Goal: Task Accomplishment & Management: Manage account settings

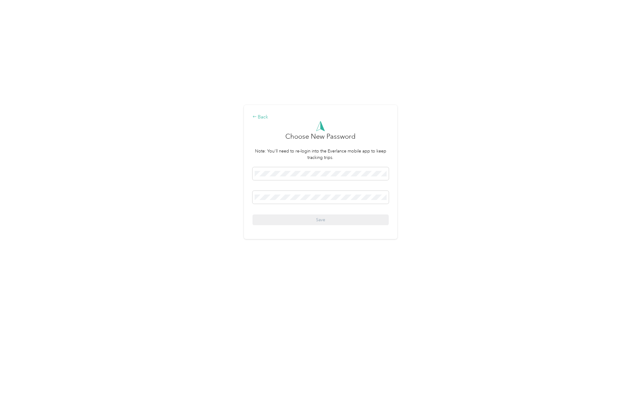
click at [265, 118] on div "Back" at bounding box center [320, 116] width 136 height 7
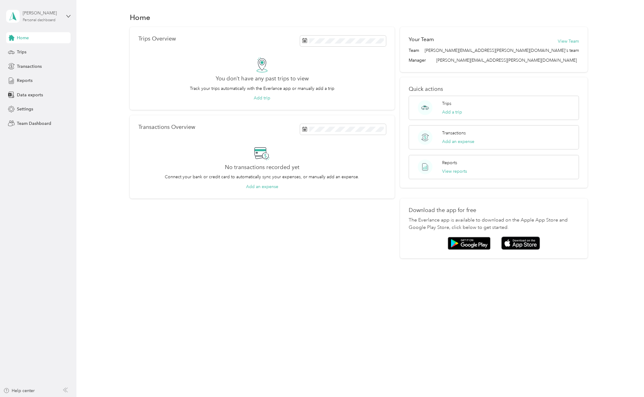
click at [56, 20] on div "Personal dashboard" at bounding box center [39, 20] width 33 height 4
click at [36, 48] on div "Team dashboard" at bounding box center [27, 50] width 33 height 6
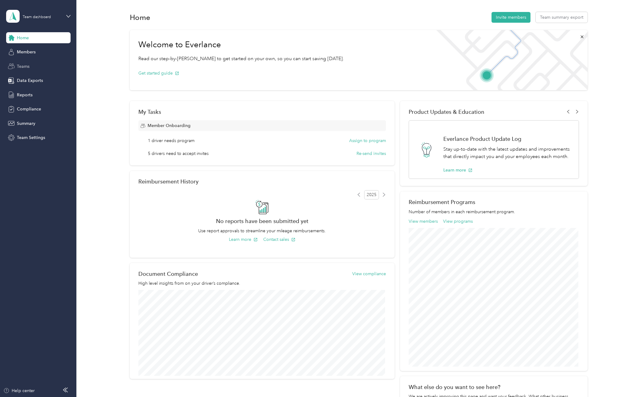
click at [26, 67] on span "Teams" at bounding box center [23, 66] width 13 height 6
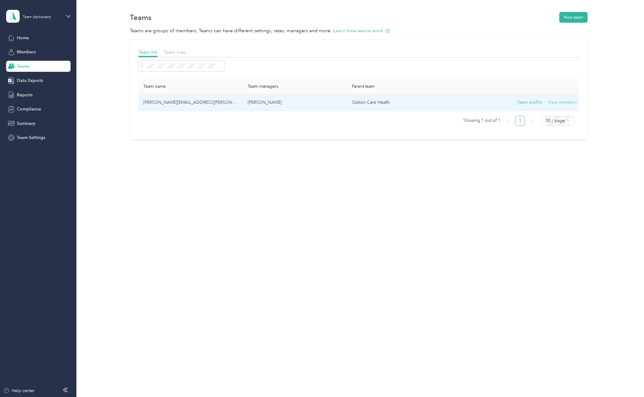
click at [571, 102] on button "View members" at bounding box center [561, 102] width 29 height 7
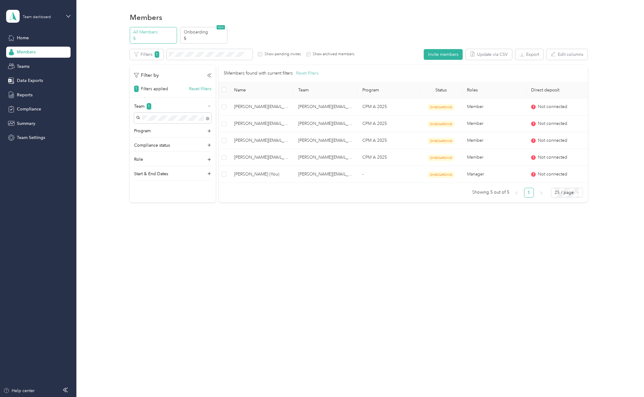
click at [313, 75] on button "Reset filters" at bounding box center [307, 73] width 22 height 7
